Goal: Obtain resource: Obtain resource

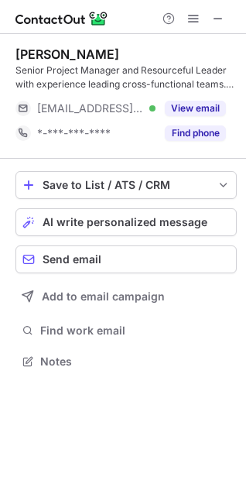
scroll to position [350, 246]
click at [218, 19] on span at bounding box center [218, 18] width 12 height 12
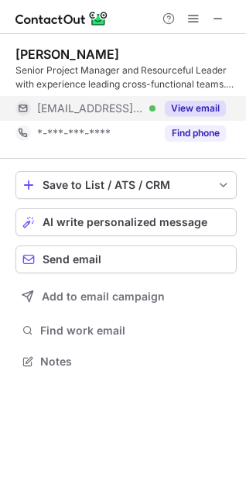
click at [209, 115] on button "View email" at bounding box center [195, 108] width 61 height 15
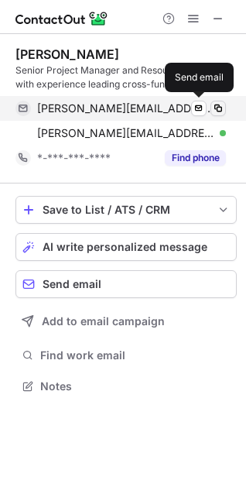
scroll to position [375, 246]
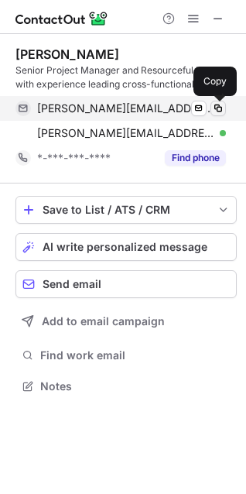
click at [215, 113] on span at bounding box center [218, 108] width 12 height 12
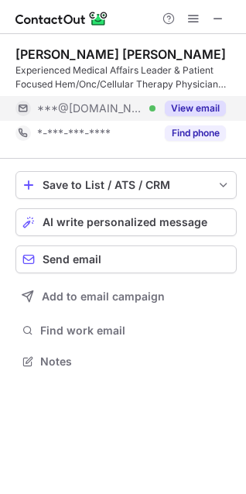
scroll to position [350, 246]
click at [198, 103] on button "View email" at bounding box center [195, 108] width 61 height 15
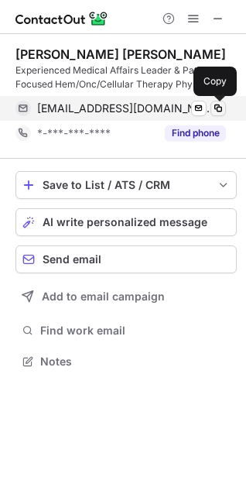
click at [219, 108] on span at bounding box center [218, 108] width 12 height 12
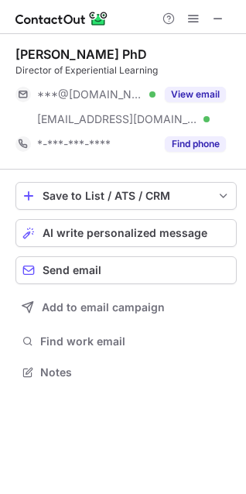
scroll to position [361, 246]
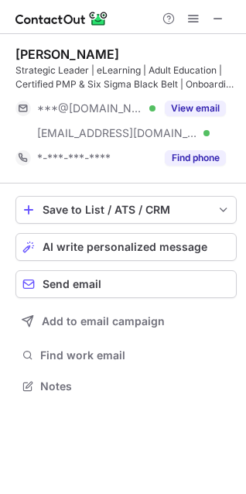
scroll to position [375, 246]
click at [215, 14] on span at bounding box center [218, 18] width 12 height 12
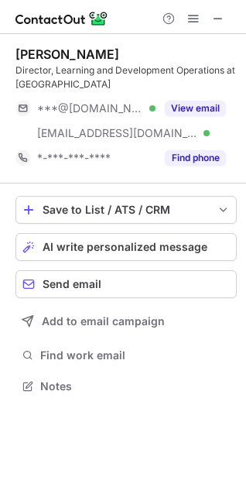
scroll to position [375, 246]
click at [221, 15] on span at bounding box center [218, 18] width 12 height 12
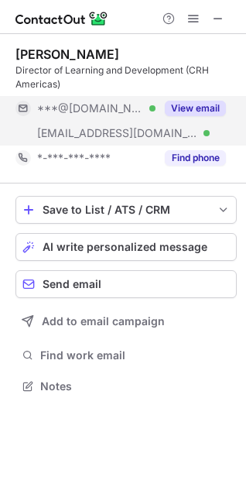
click at [184, 108] on button "View email" at bounding box center [195, 108] width 61 height 15
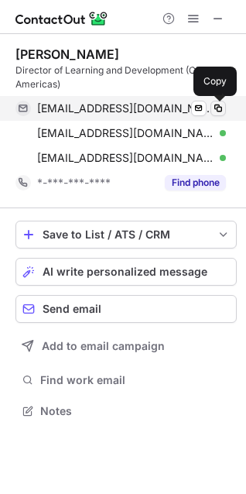
scroll to position [400, 246]
click at [219, 111] on span at bounding box center [218, 108] width 12 height 12
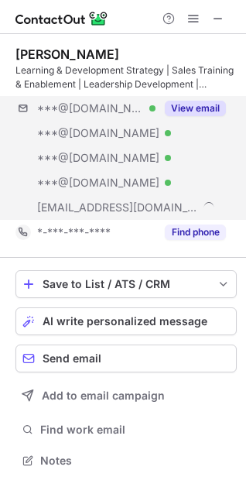
scroll to position [449, 246]
click at [201, 119] on div "View email" at bounding box center [191, 108] width 70 height 25
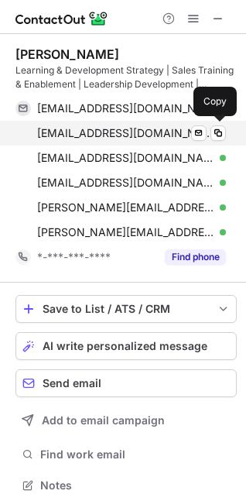
scroll to position [474, 236]
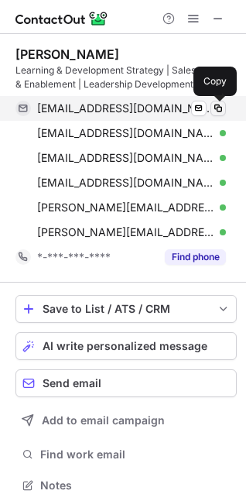
click at [217, 112] on span at bounding box center [218, 108] width 12 height 12
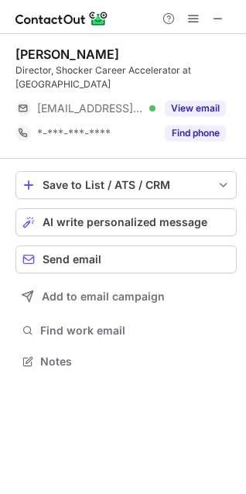
scroll to position [350, 246]
click at [221, 23] on span at bounding box center [218, 18] width 12 height 12
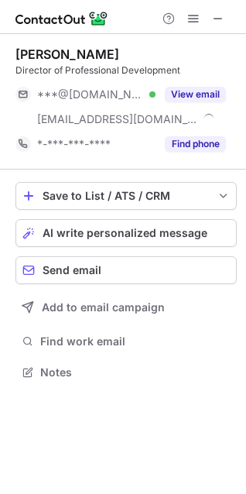
scroll to position [361, 246]
click at [216, 22] on span at bounding box center [218, 18] width 12 height 12
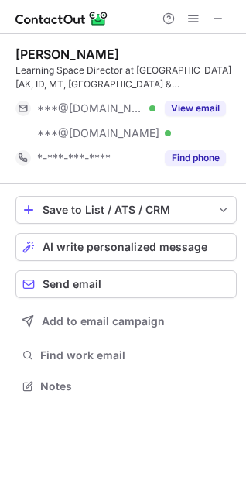
scroll to position [375, 246]
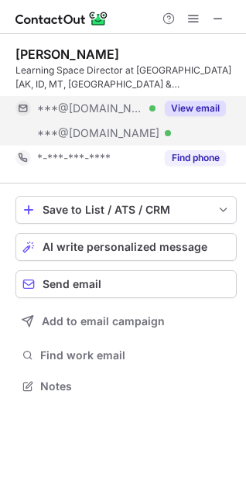
click at [195, 100] on div "View email" at bounding box center [191, 108] width 70 height 25
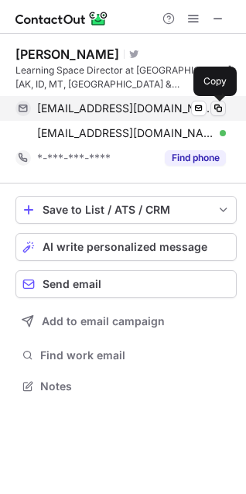
click at [220, 110] on span at bounding box center [218, 108] width 12 height 12
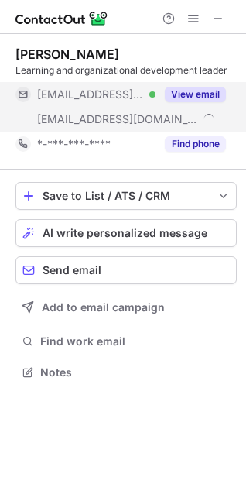
scroll to position [361, 246]
click at [205, 91] on button "View email" at bounding box center [195, 94] width 61 height 15
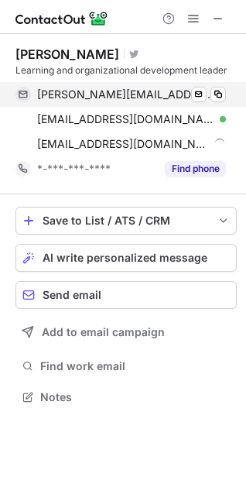
scroll to position [386, 246]
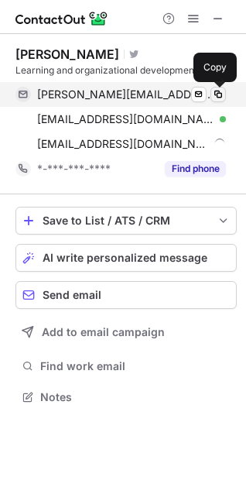
click at [218, 95] on span at bounding box center [218, 94] width 12 height 12
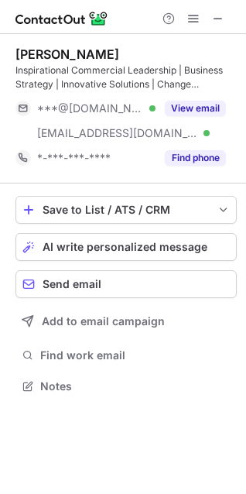
scroll to position [375, 246]
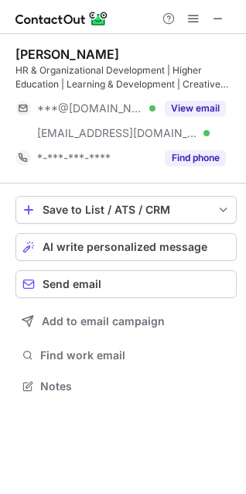
scroll to position [375, 246]
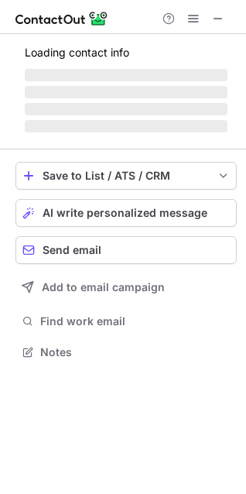
scroll to position [361, 246]
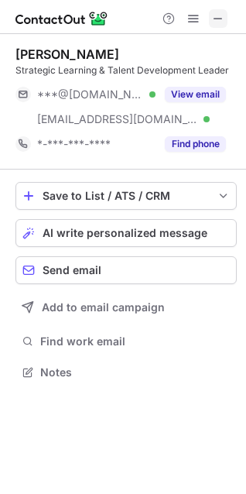
click at [214, 12] on span at bounding box center [218, 18] width 12 height 12
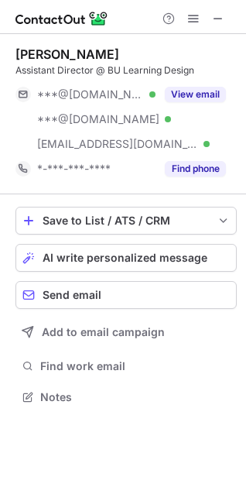
scroll to position [386, 246]
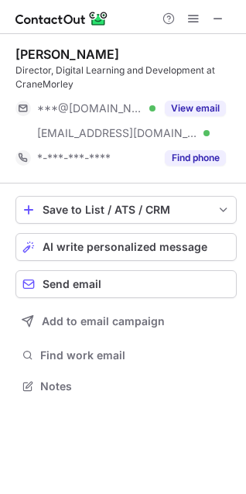
scroll to position [375, 246]
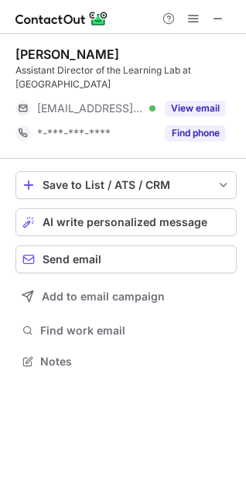
scroll to position [350, 246]
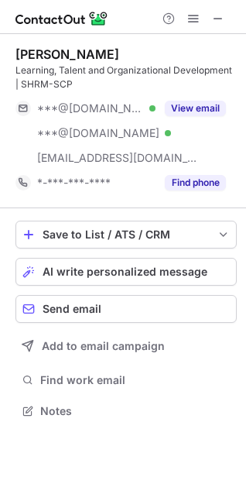
scroll to position [400, 246]
click at [223, 16] on span at bounding box center [218, 18] width 12 height 12
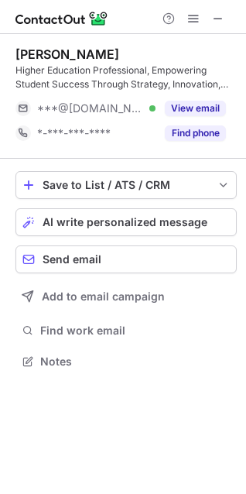
scroll to position [350, 246]
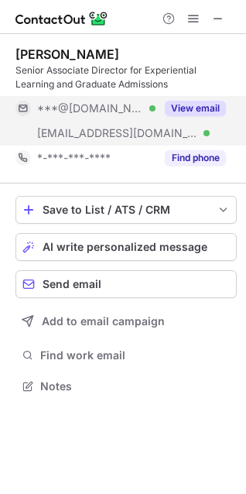
scroll to position [375, 246]
click at [194, 107] on button "View email" at bounding box center [195, 108] width 61 height 15
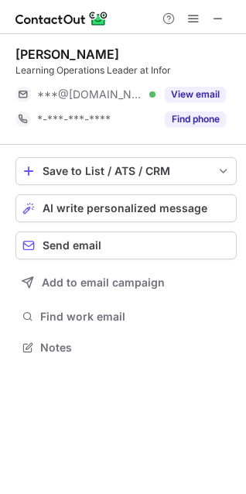
scroll to position [7, 7]
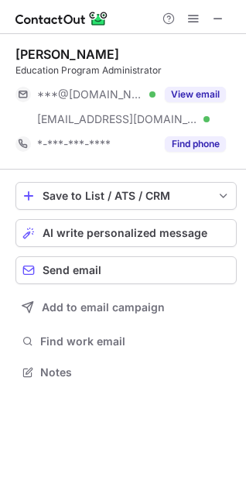
scroll to position [361, 246]
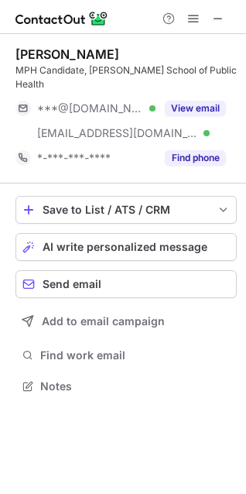
scroll to position [375, 246]
click at [213, 12] on span at bounding box center [218, 18] width 12 height 12
